Goal: Task Accomplishment & Management: Use online tool/utility

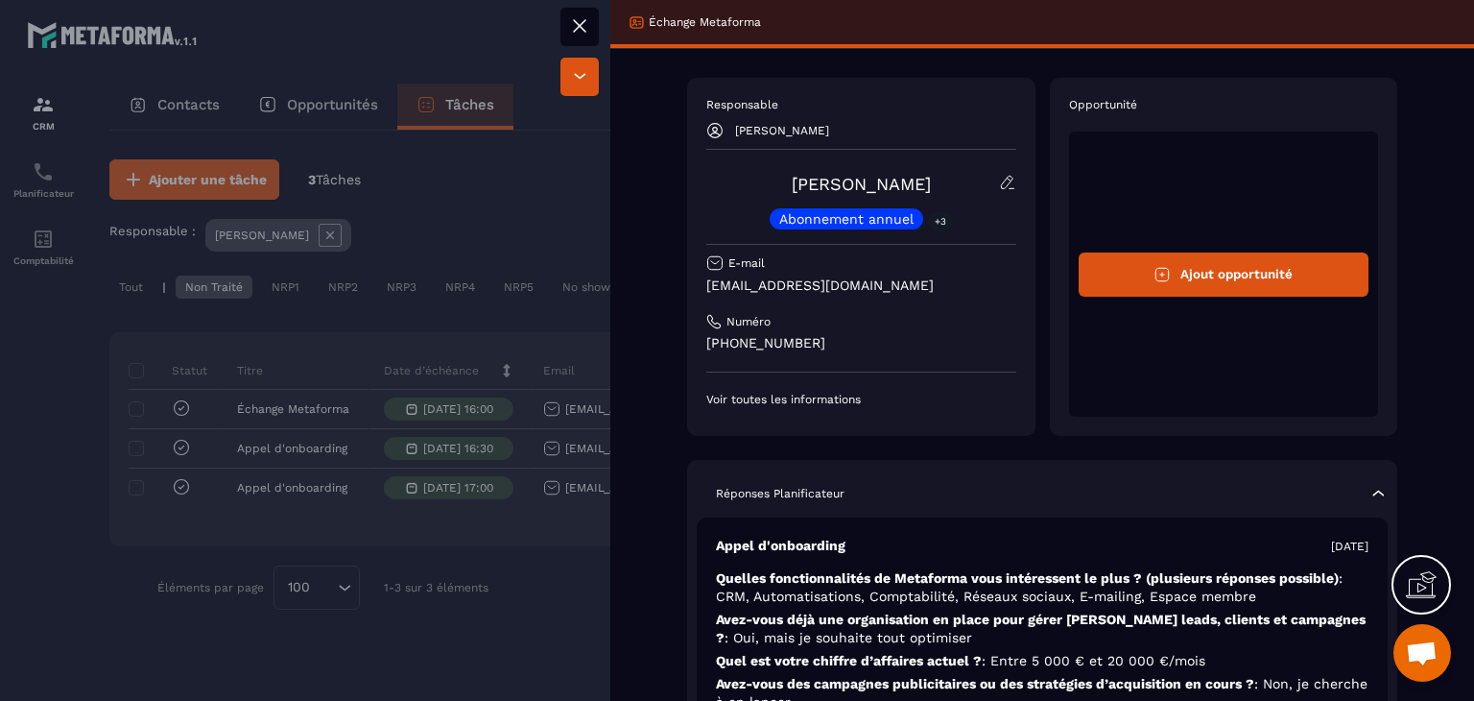
click at [509, 203] on div at bounding box center [737, 350] width 1474 height 701
